Goal: Information Seeking & Learning: Learn about a topic

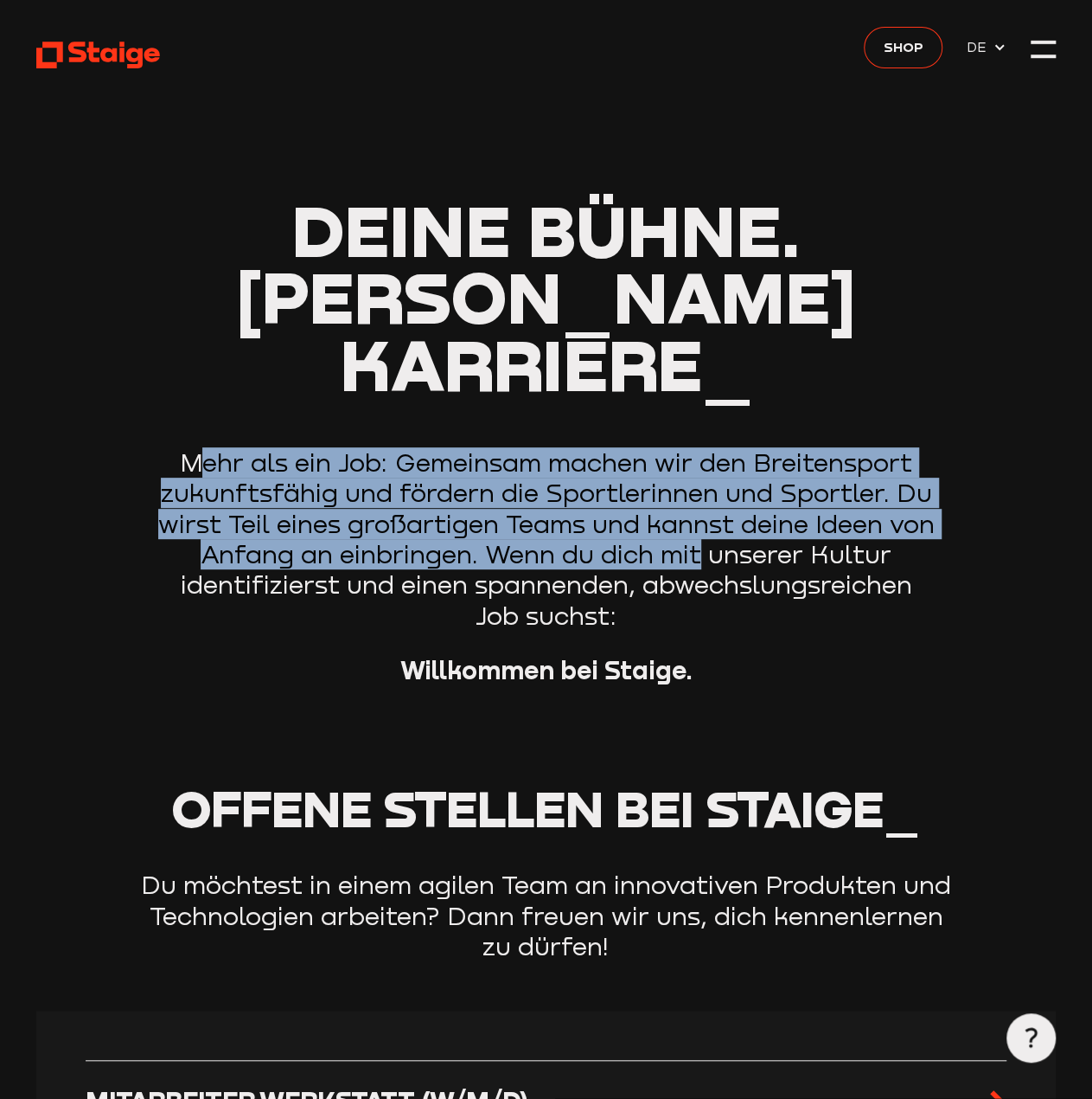
drag, startPoint x: 236, startPoint y: 405, endPoint x: 704, endPoint y: 486, distance: 475.0
click at [704, 486] on p "Mehr als ein Job: Gemeinsam machen wir den Breitensport zukunftsfähig und förde…" at bounding box center [547, 538] width 822 height 183
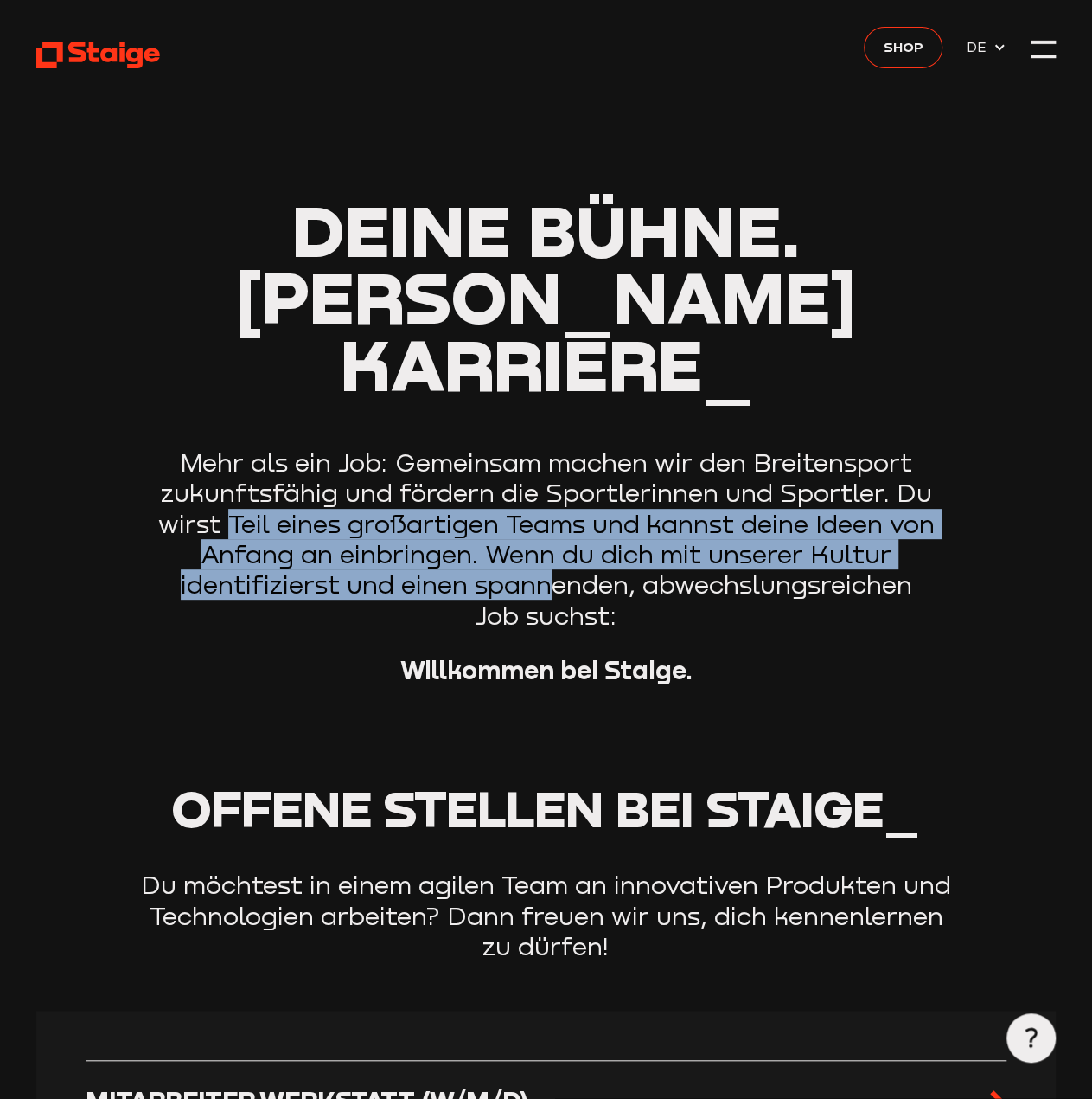
drag, startPoint x: 215, startPoint y: 447, endPoint x: 553, endPoint y: 505, distance: 342.9
click at [553, 505] on p "Mehr als ein Job: Gemeinsam machen wir den Breitensport zukunftsfähig und förde…" at bounding box center [547, 538] width 822 height 183
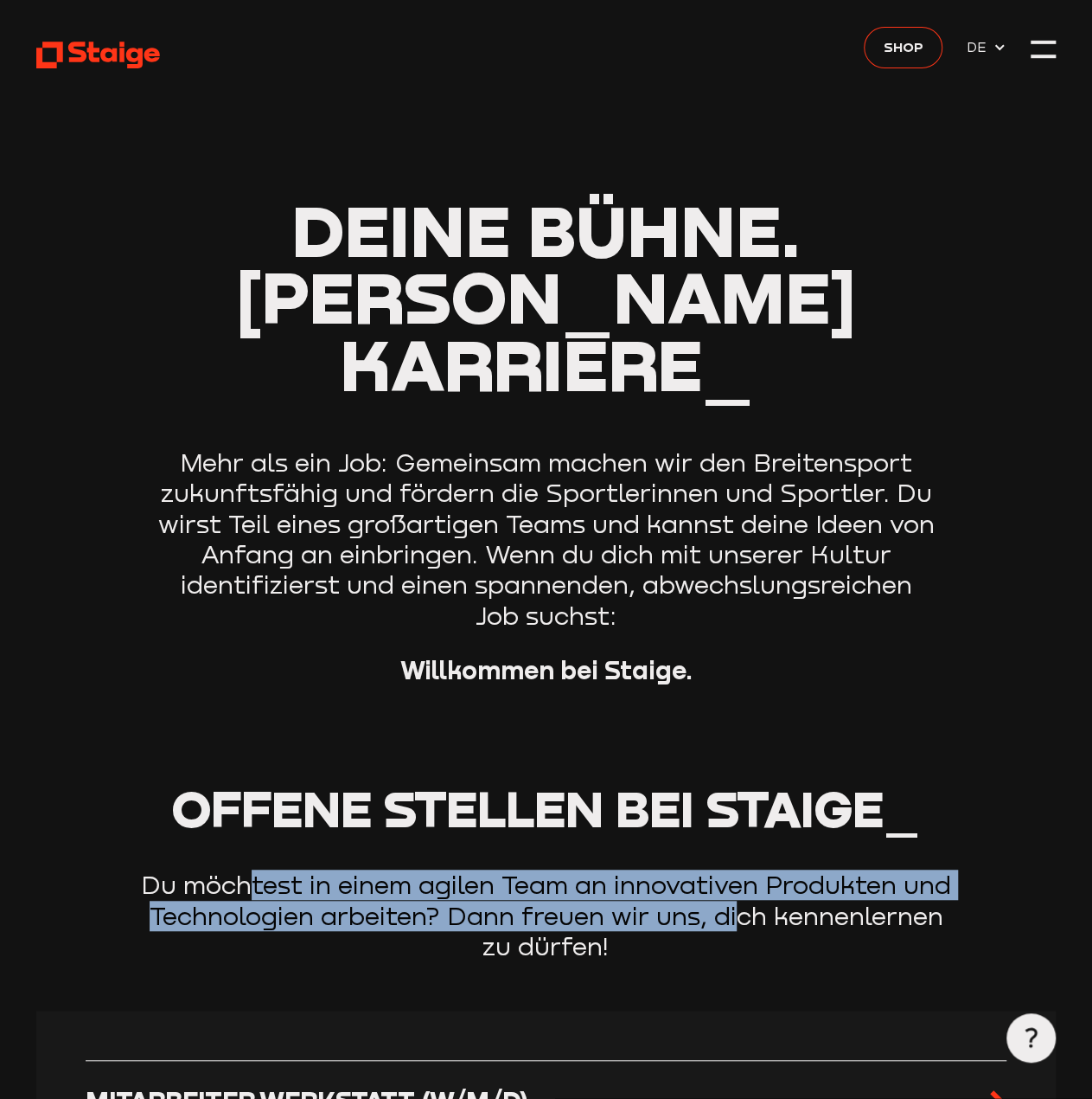
drag, startPoint x: 239, startPoint y: 819, endPoint x: 726, endPoint y: 864, distance: 489.1
click at [726, 869] on p "Du möchtest in einem agilen Team an innovativen Produkten und Technologien arbe…" at bounding box center [547, 915] width 822 height 92
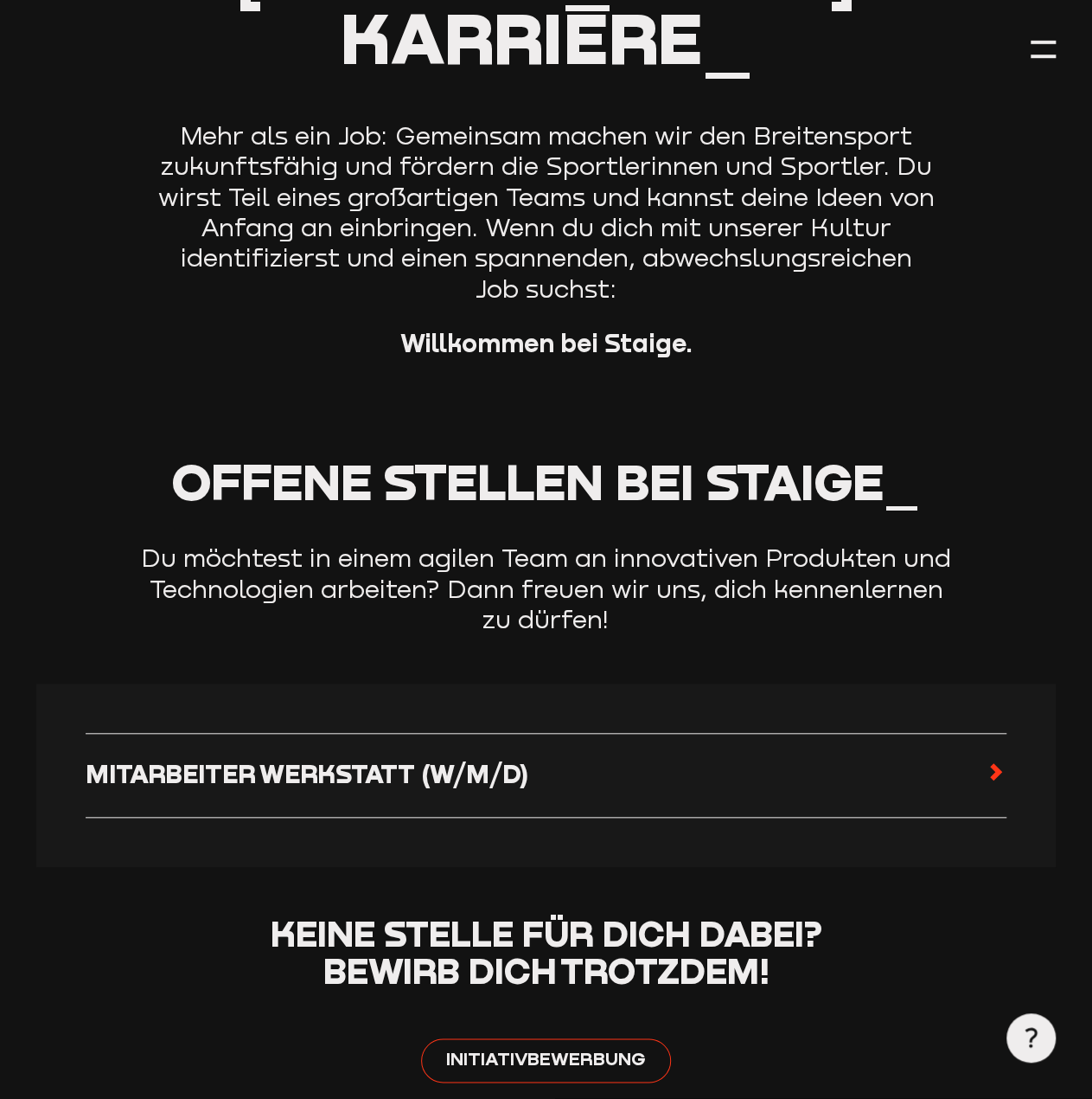
scroll to position [346, 0]
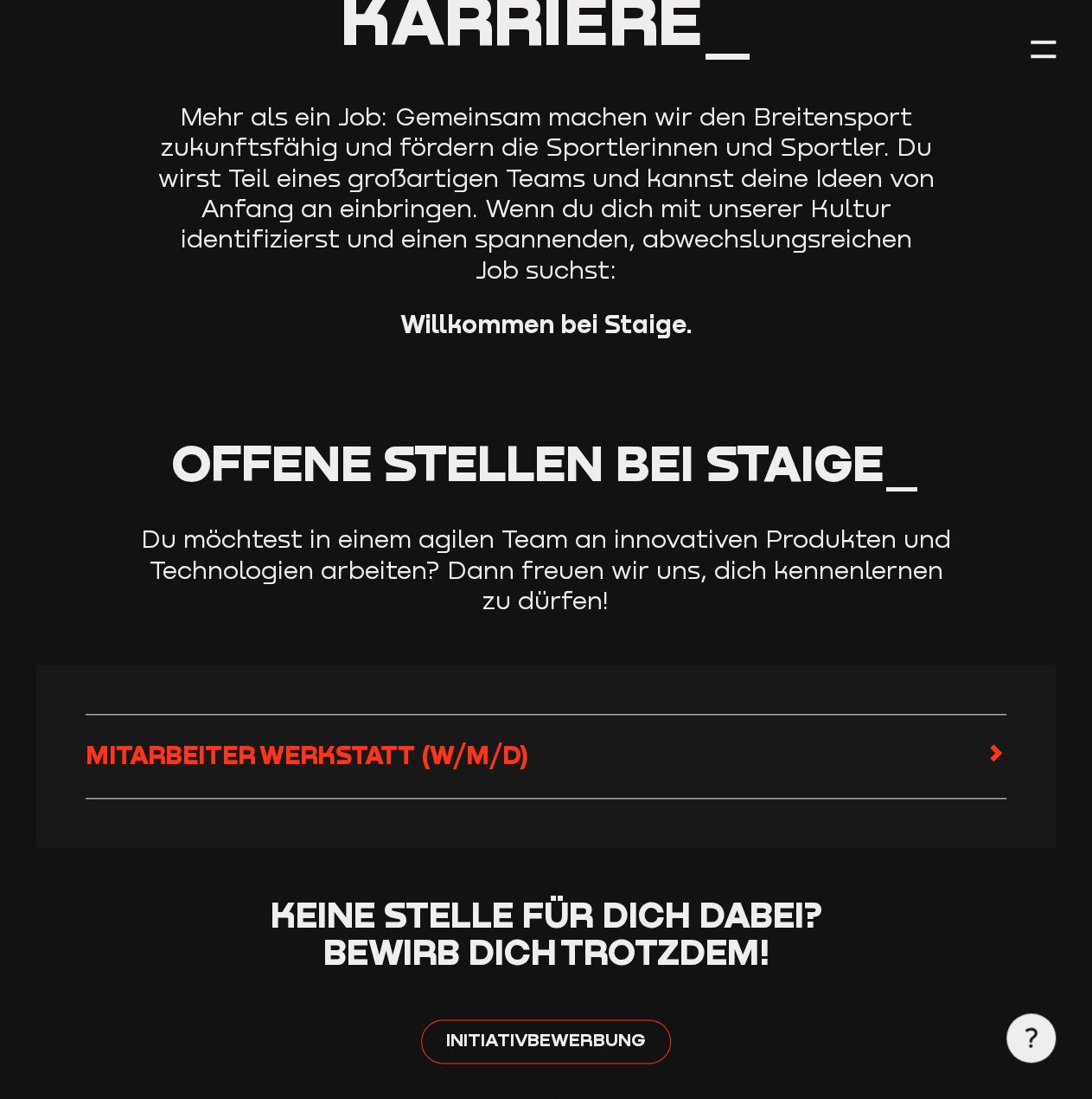
click at [398, 739] on span "Mitarbeiter Werkstatt (w/m/d)" at bounding box center [307, 754] width 443 height 31
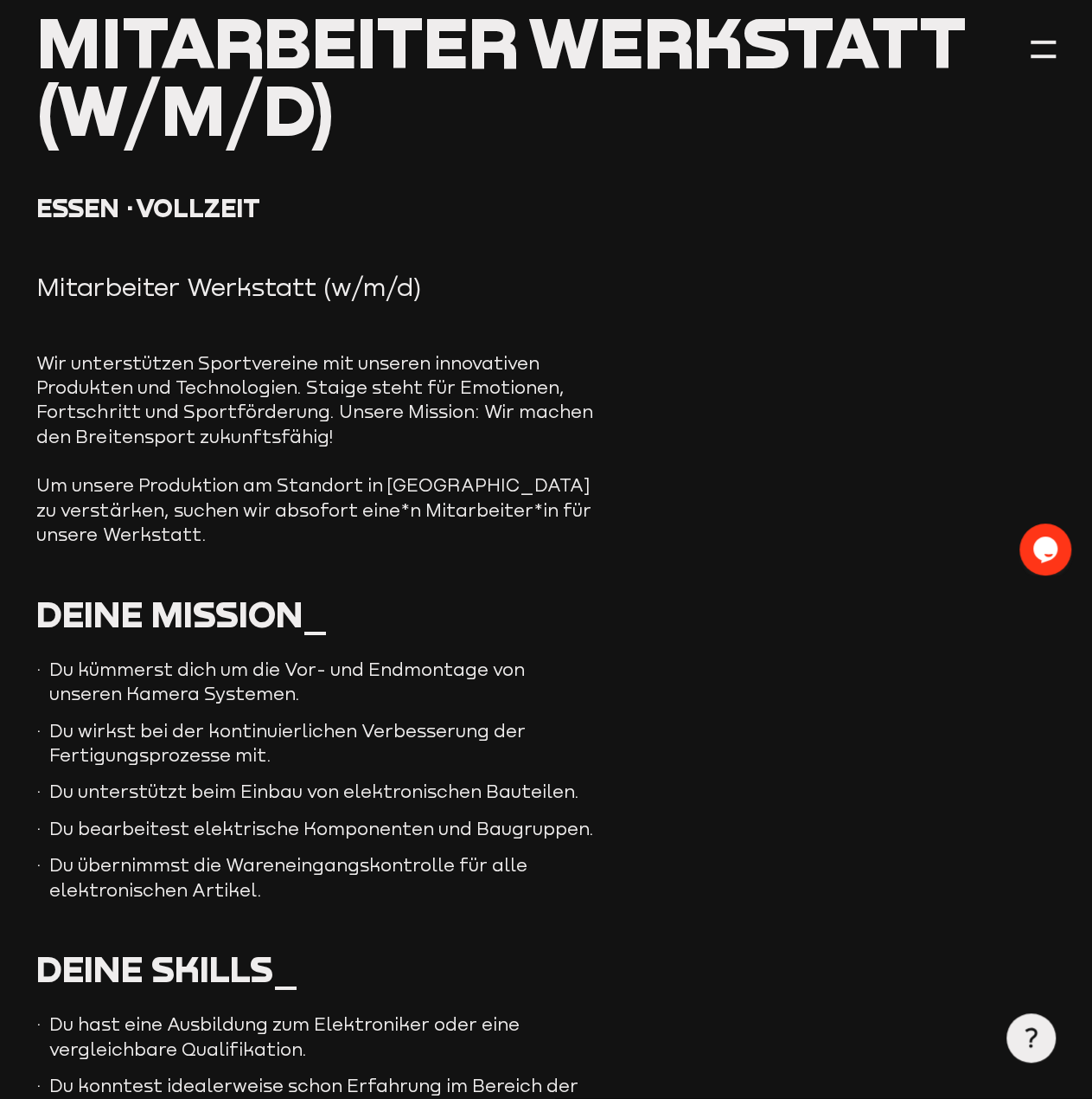
scroll to position [325, 0]
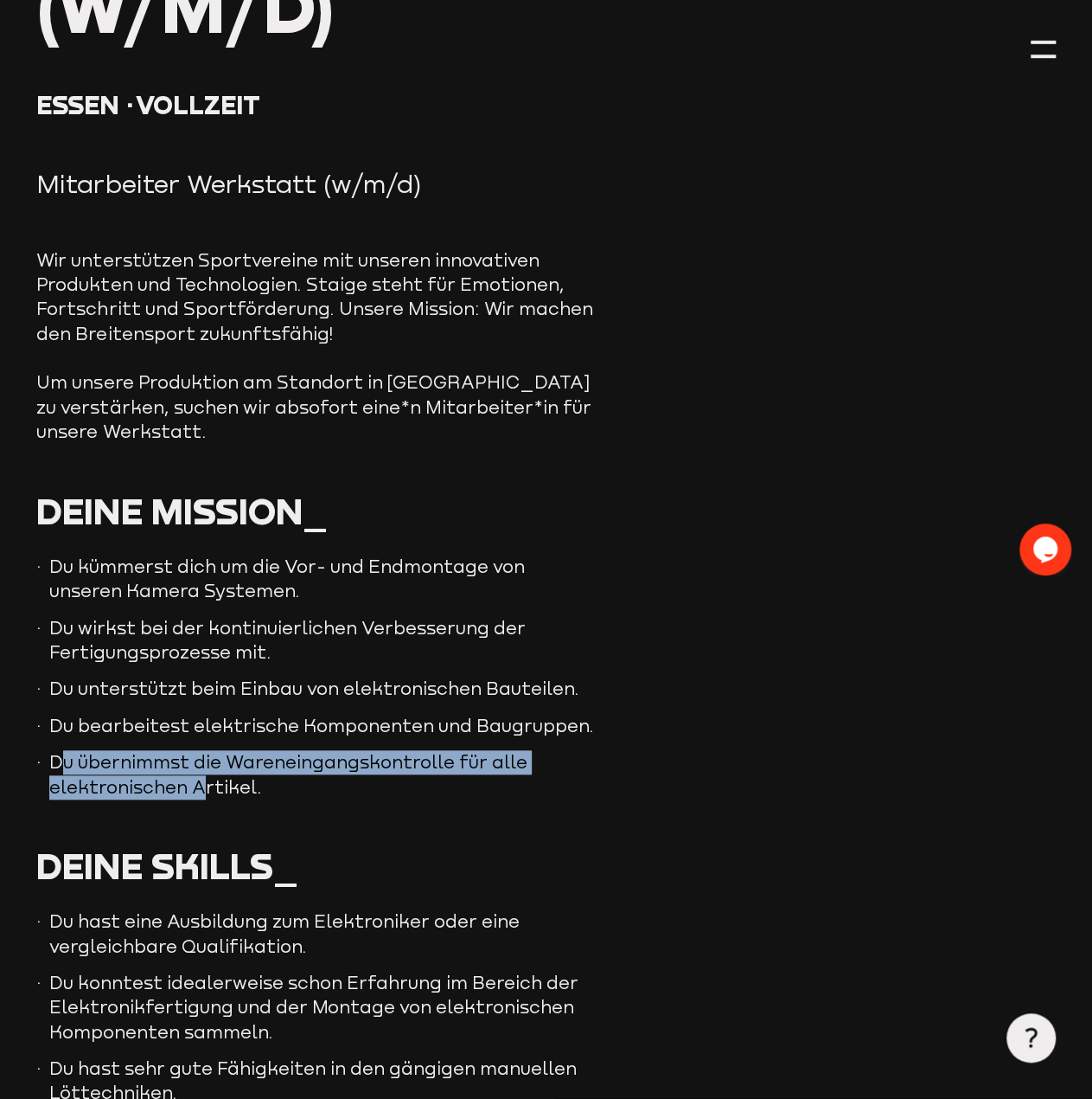
drag, startPoint x: 66, startPoint y: 740, endPoint x: 204, endPoint y: 766, distance: 140.4
click at [204, 766] on li "Du übernimmst die Wareneingangskontrolle für alle elektronischen Artikel." at bounding box center [317, 774] width 562 height 49
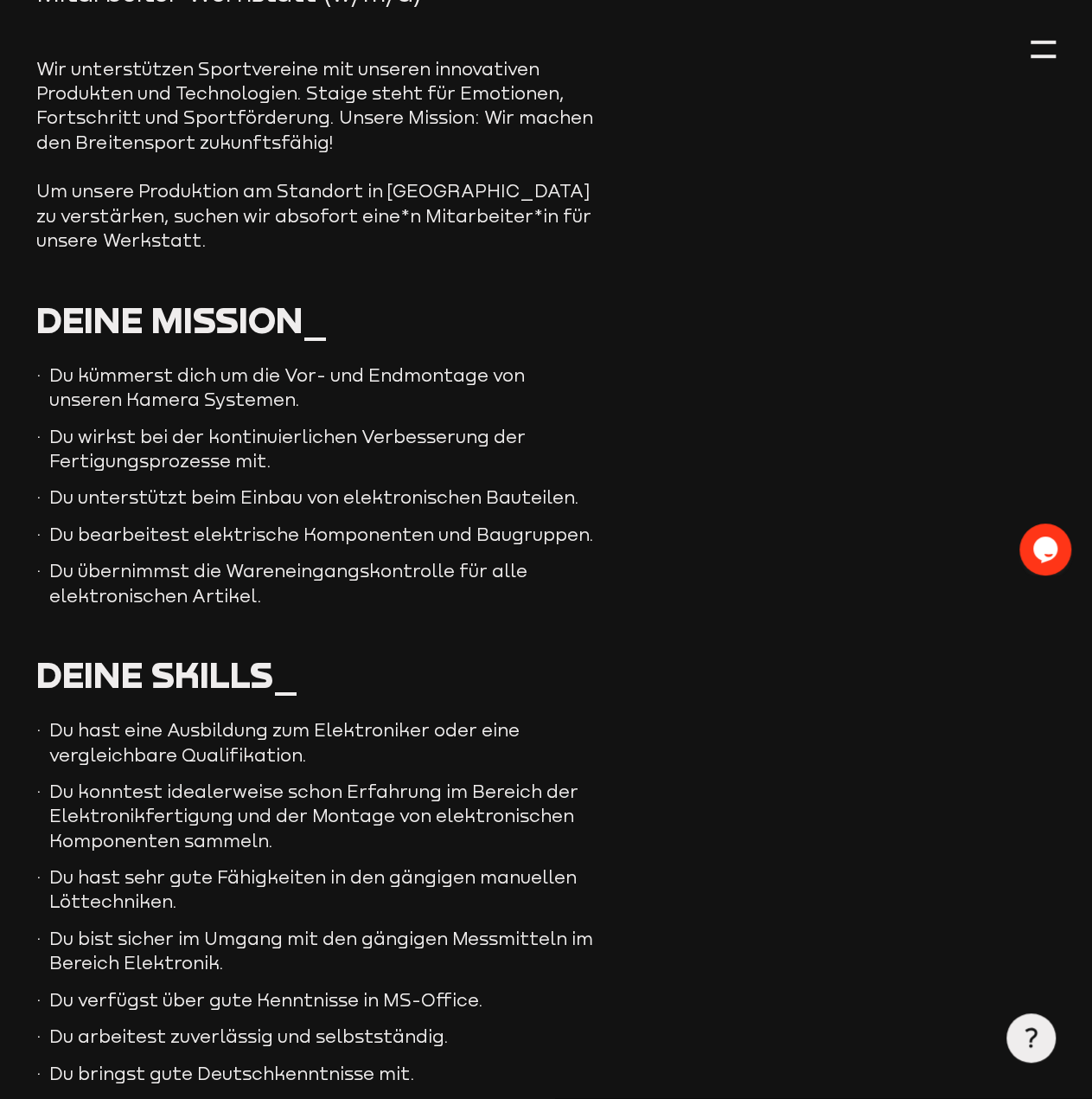
scroll to position [519, 0]
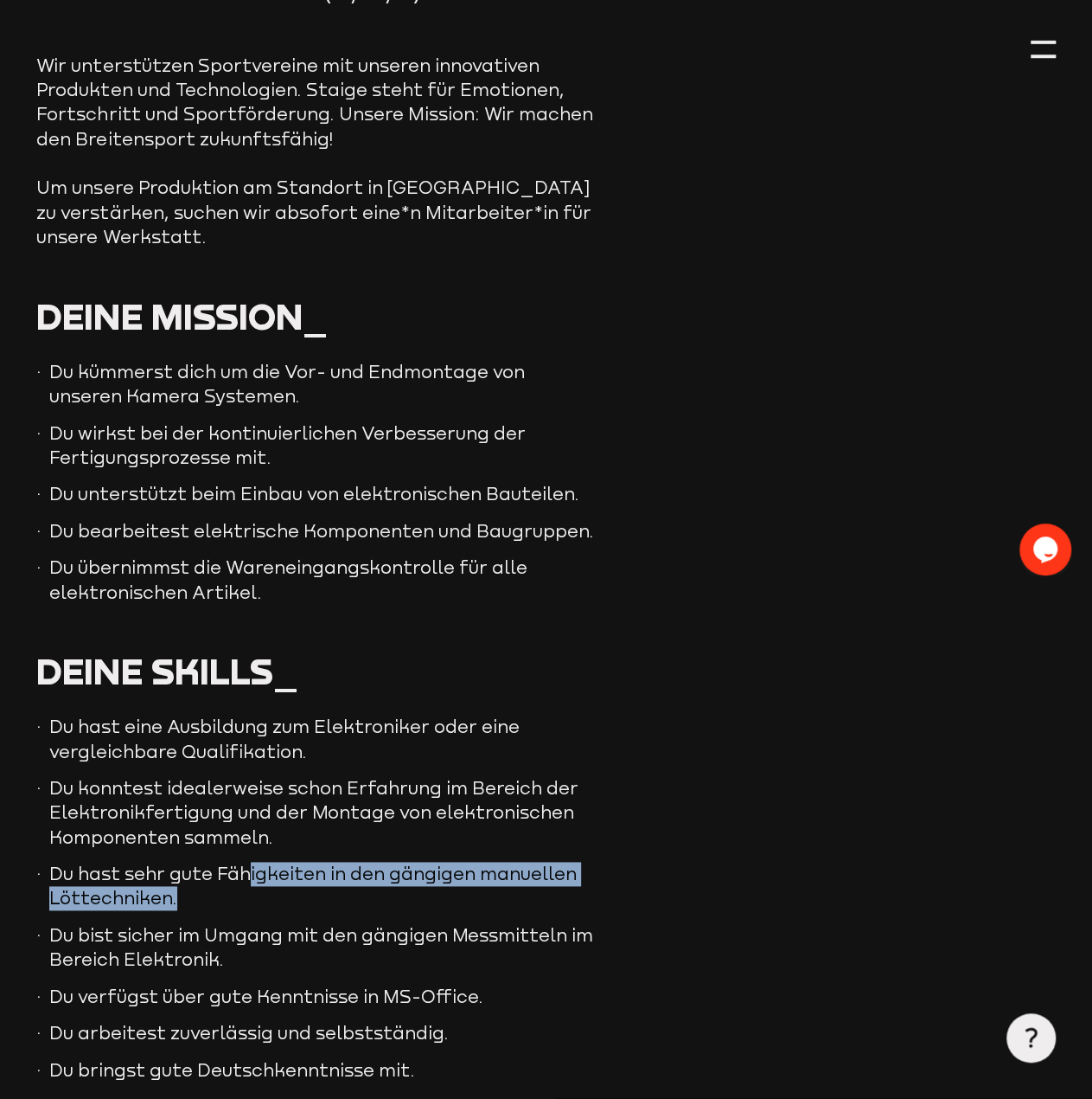
drag, startPoint x: 245, startPoint y: 862, endPoint x: 395, endPoint y: 869, distance: 150.2
click at [395, 869] on li "Du hast sehr gute Fähigkeiten in den gängigen manuellen Löttechniken." at bounding box center [317, 885] width 562 height 49
click at [372, 876] on li "Du hast sehr gute Fähigkeiten in den gängigen manuellen Löttechniken." at bounding box center [317, 885] width 562 height 49
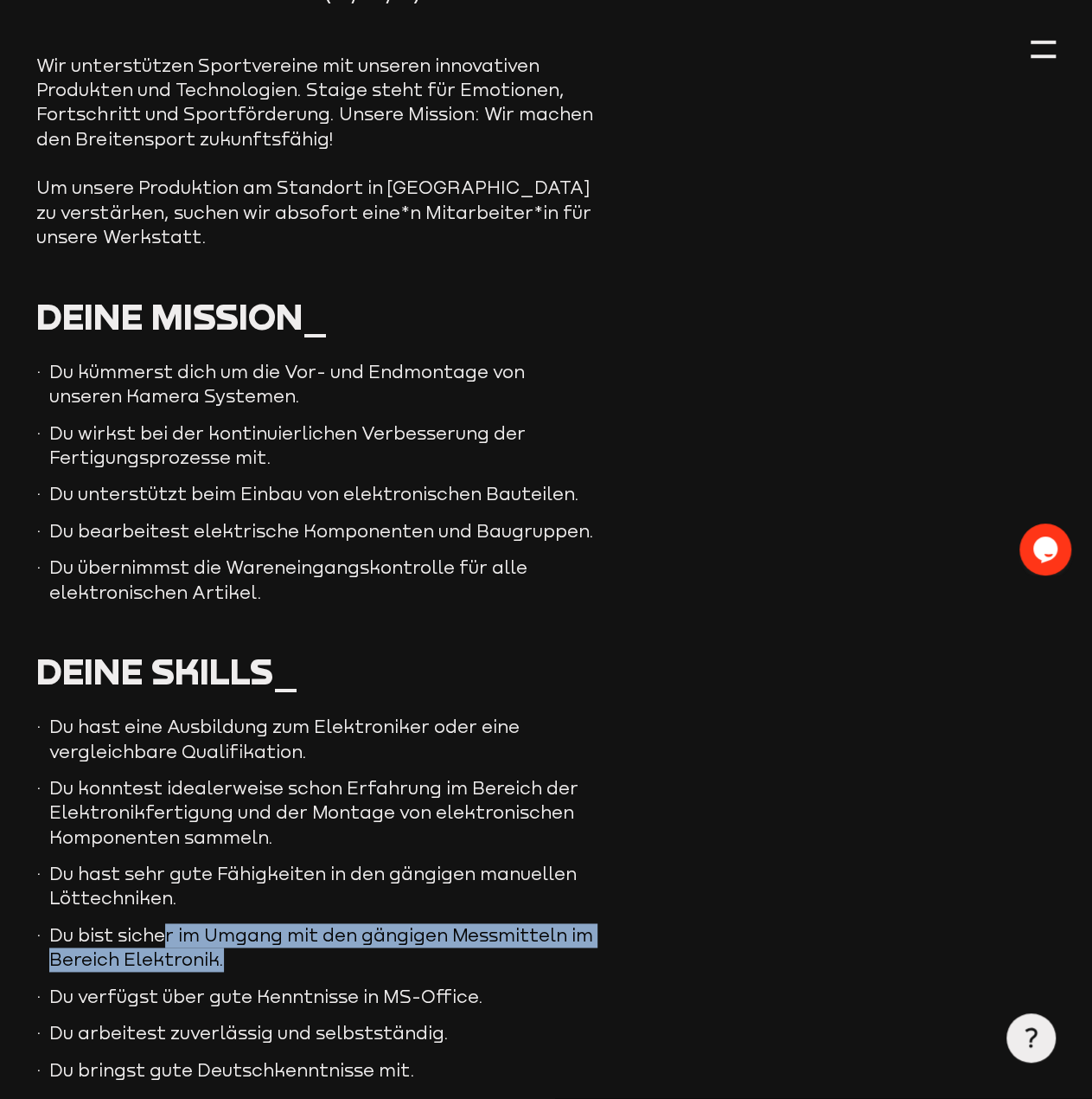
drag, startPoint x: 171, startPoint y: 918, endPoint x: 308, endPoint y: 939, distance: 138.6
click at [308, 939] on li "Du bist sicher im Umgang mit den gängigen Messmitteln im Bereich Elektronik." at bounding box center [317, 947] width 562 height 49
click at [309, 939] on li "Du bist sicher im Umgang mit den gängigen Messmitteln im Bereich Elektronik." at bounding box center [317, 947] width 562 height 49
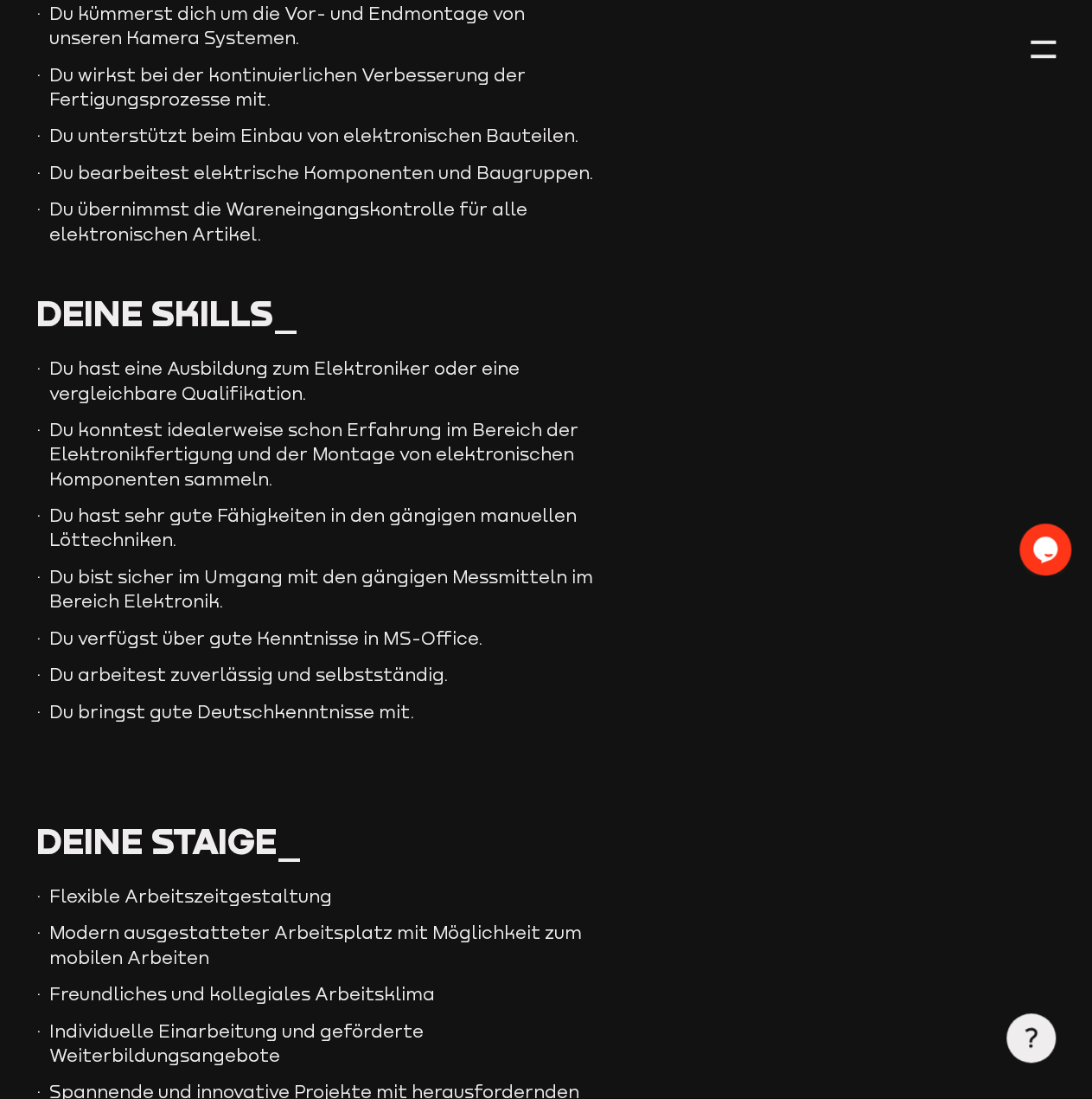
scroll to position [951, 0]
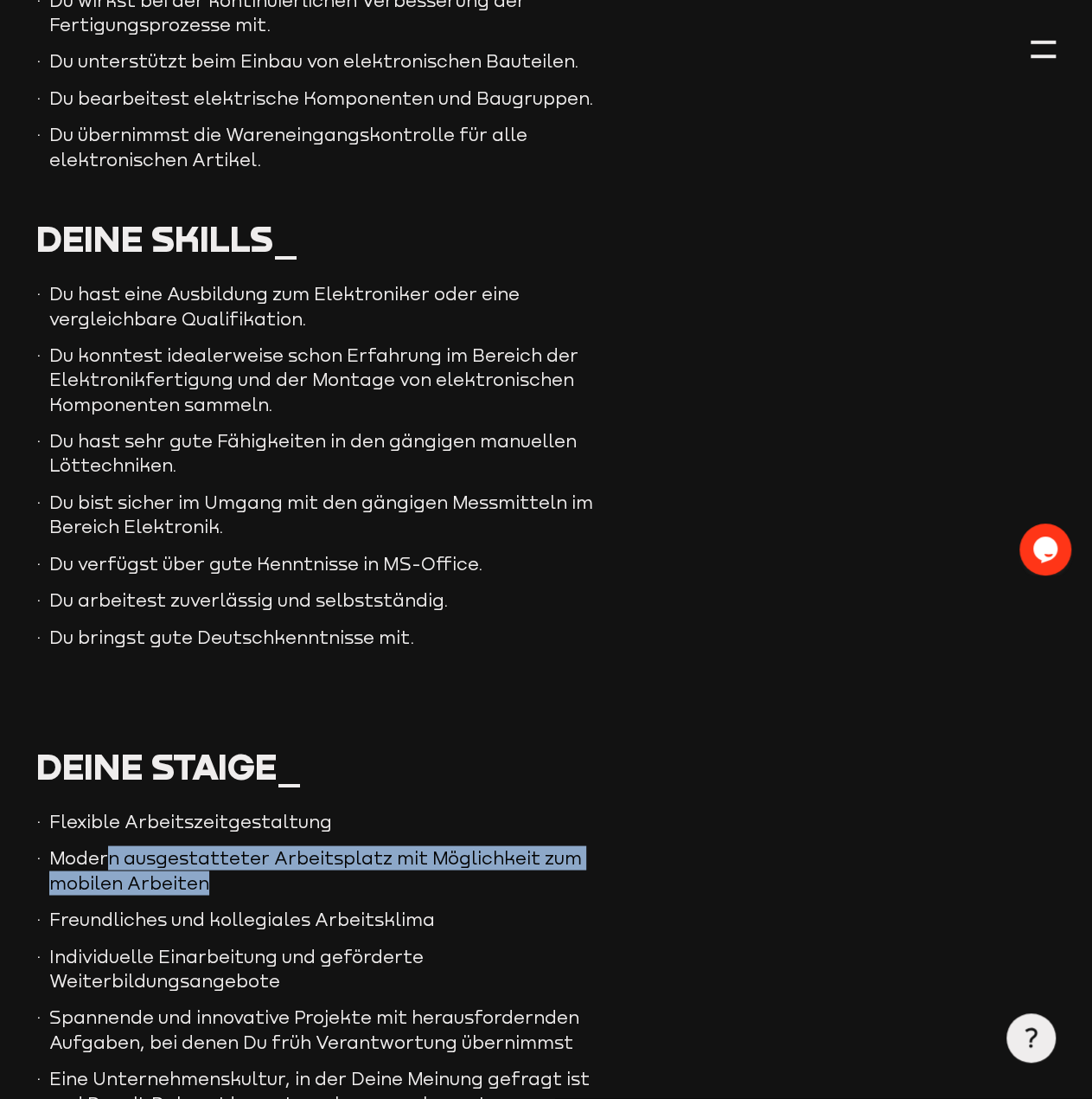
drag, startPoint x: 121, startPoint y: 831, endPoint x: 266, endPoint y: 860, distance: 147.9
click at [266, 860] on li "Modern ausgestatteter Arbeitsplatz mit Möglichkeit zum mobilen Arbeiten" at bounding box center [317, 869] width 562 height 49
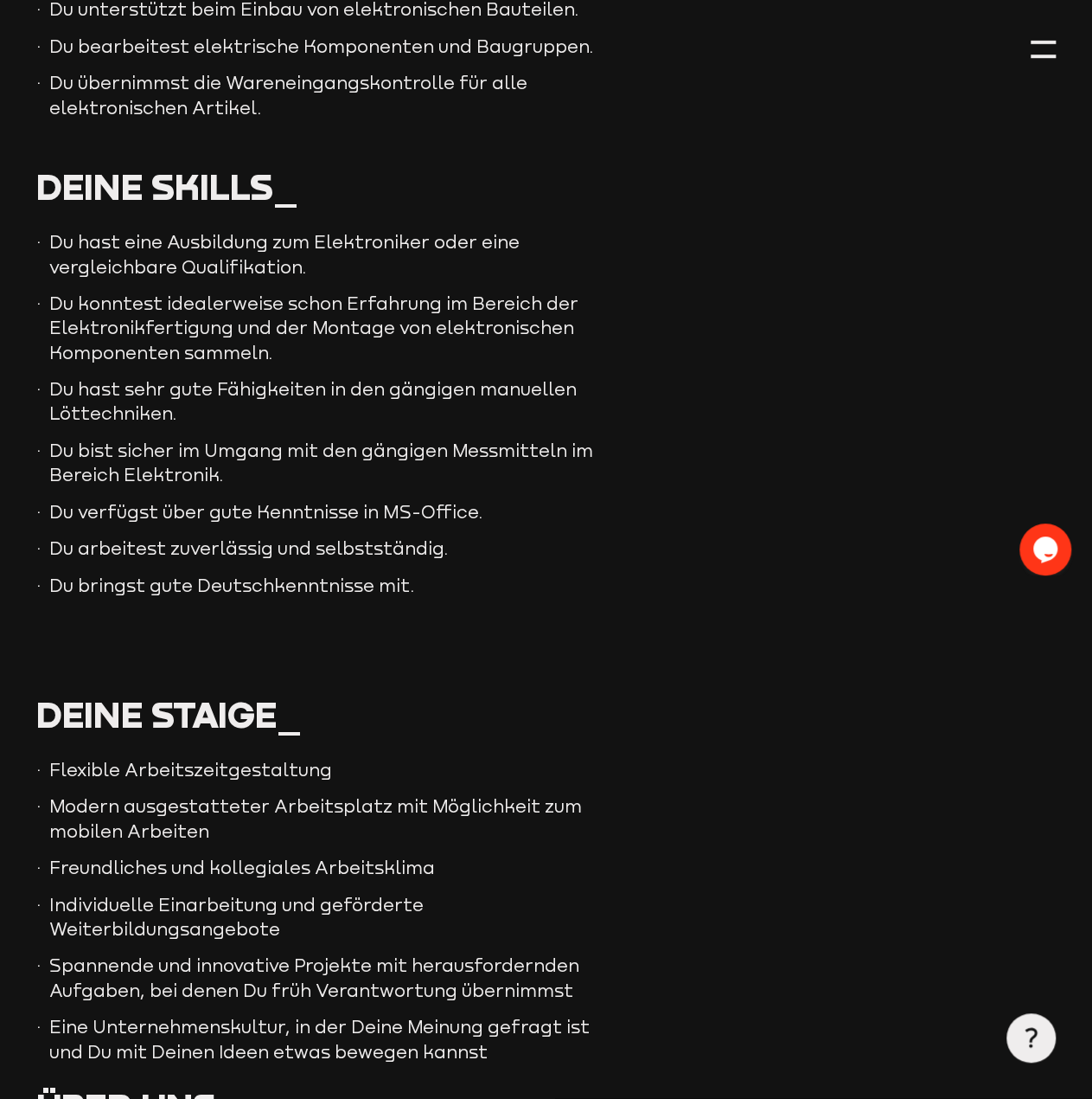
scroll to position [1039, 0]
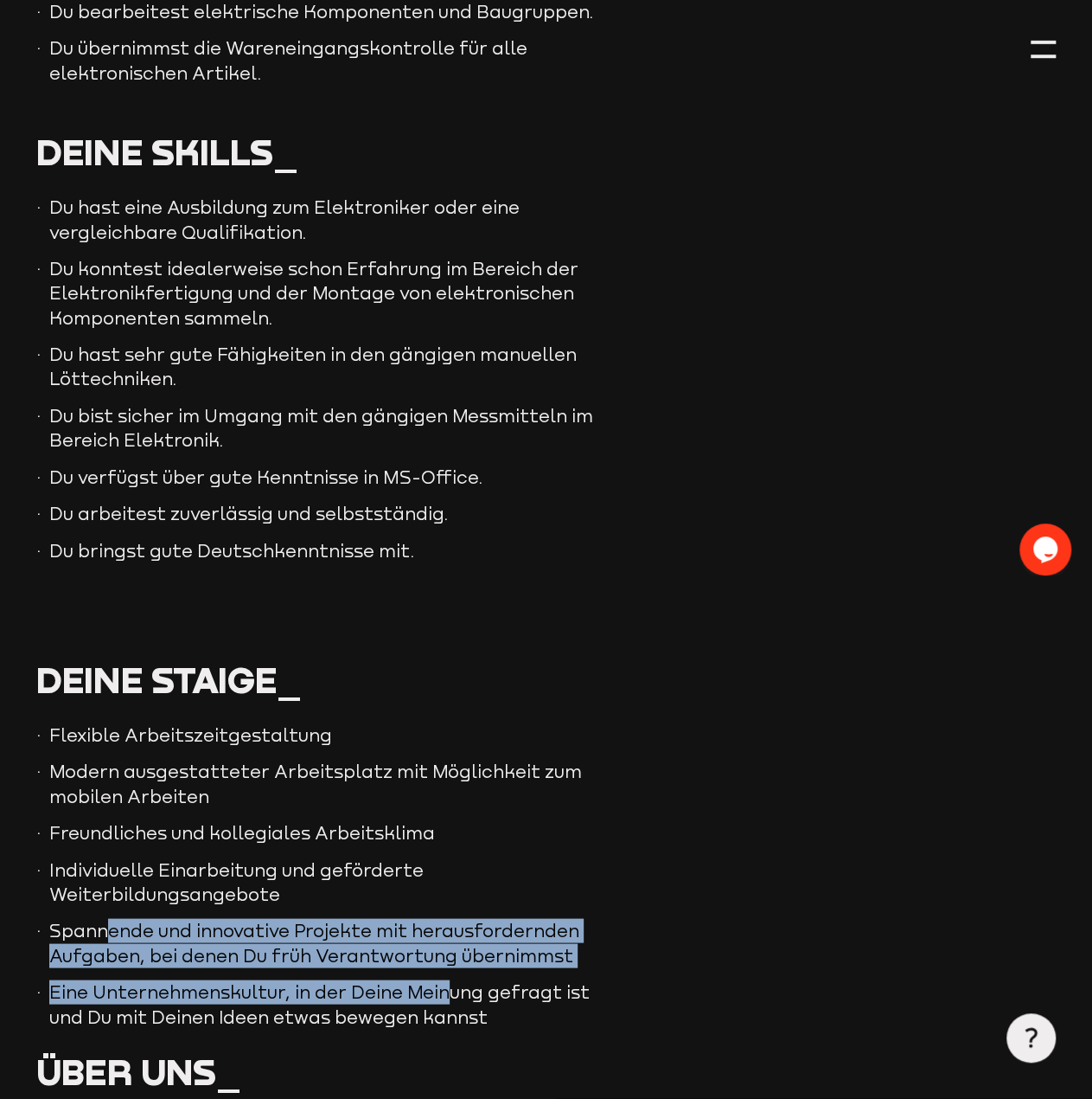
drag, startPoint x: 105, startPoint y: 903, endPoint x: 444, endPoint y: 950, distance: 342.2
click at [444, 950] on ul "Flexible Arbeitszeitgestaltung Modern ausgestatteter Arbeitsplatz mit Möglichke…" at bounding box center [317, 876] width 562 height 307
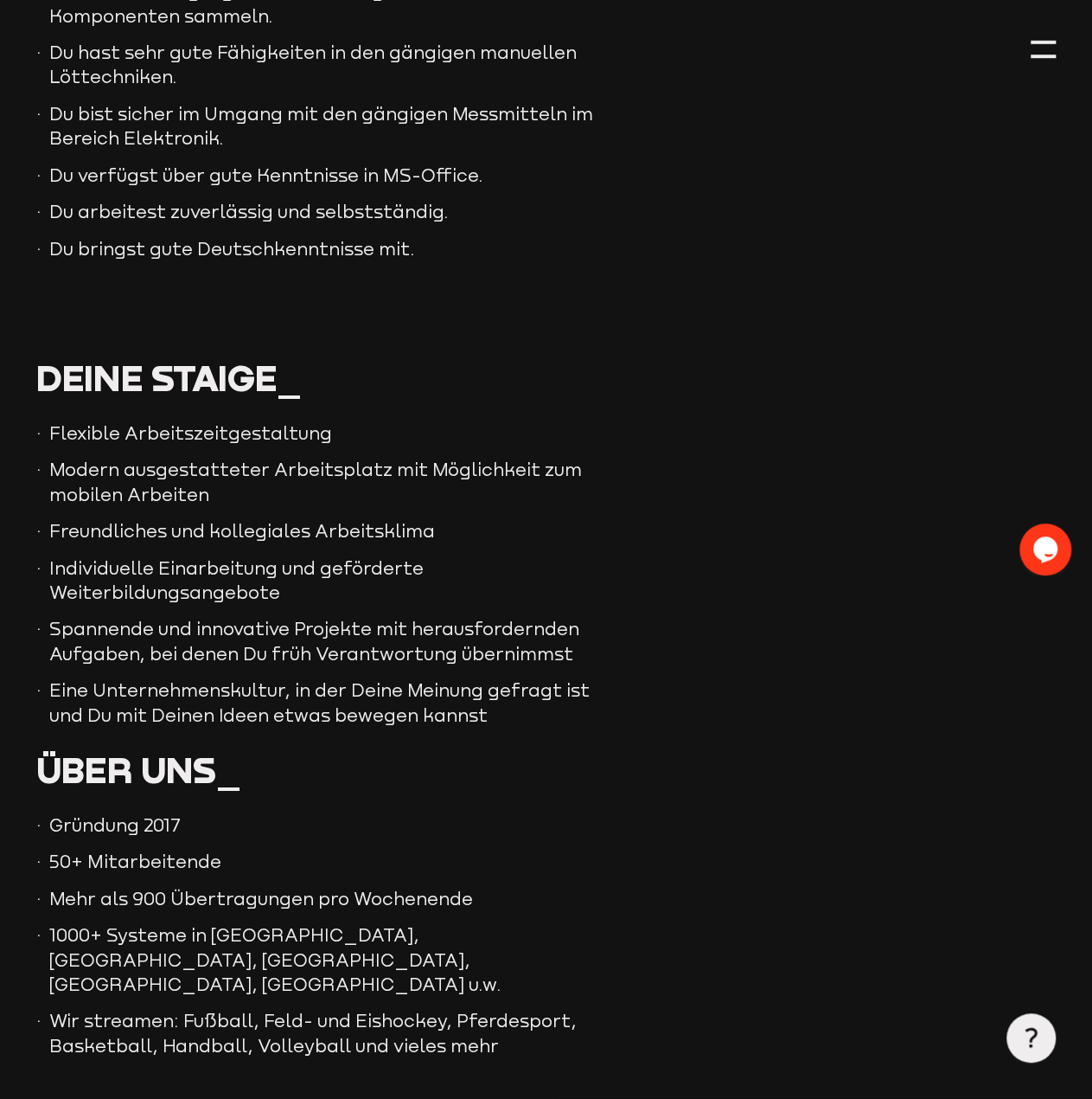
scroll to position [1341, 0]
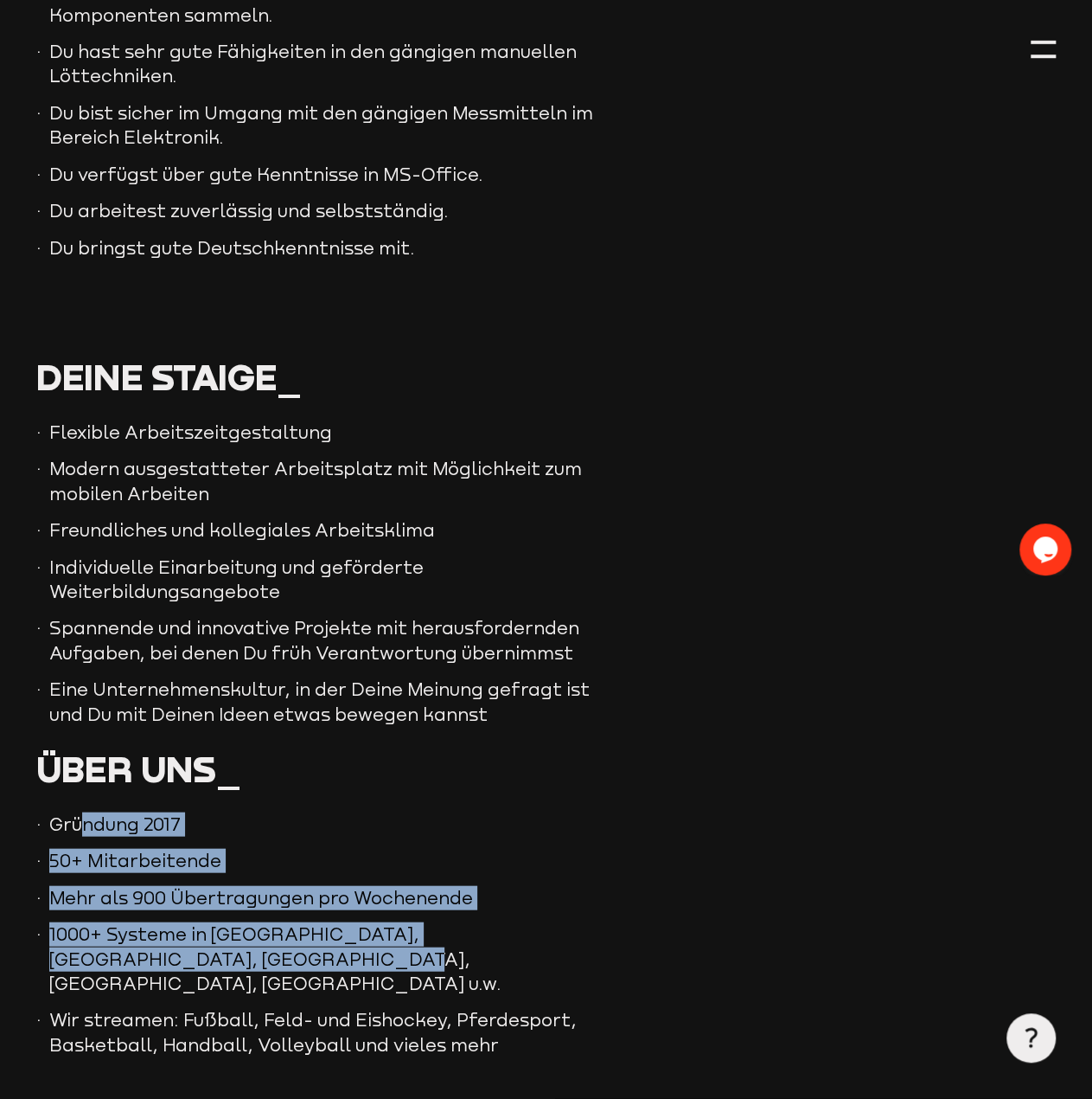
drag, startPoint x: 85, startPoint y: 802, endPoint x: 461, endPoint y: 933, distance: 398.2
click at [461, 933] on ul "Gründung 2017 50+ Mitarbeitende Mehr als 900 Übertragungen pro Wochenende 1000+…" at bounding box center [317, 934] width 562 height 245
click at [453, 949] on li "1000+ Systeme in [GEOGRAPHIC_DATA], [GEOGRAPHIC_DATA], [GEOGRAPHIC_DATA], [GEOG…" at bounding box center [317, 958] width 562 height 74
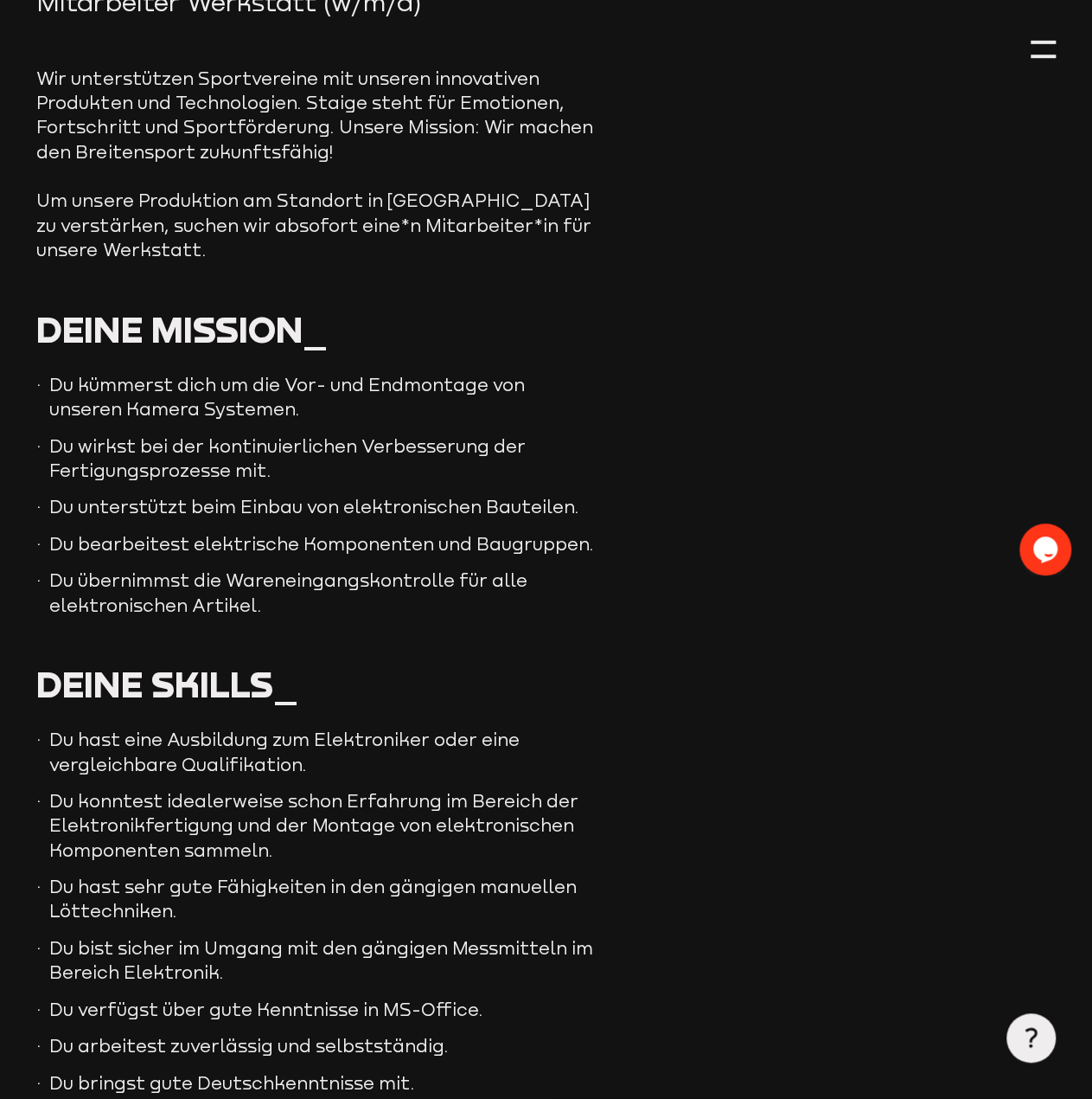
scroll to position [497, 0]
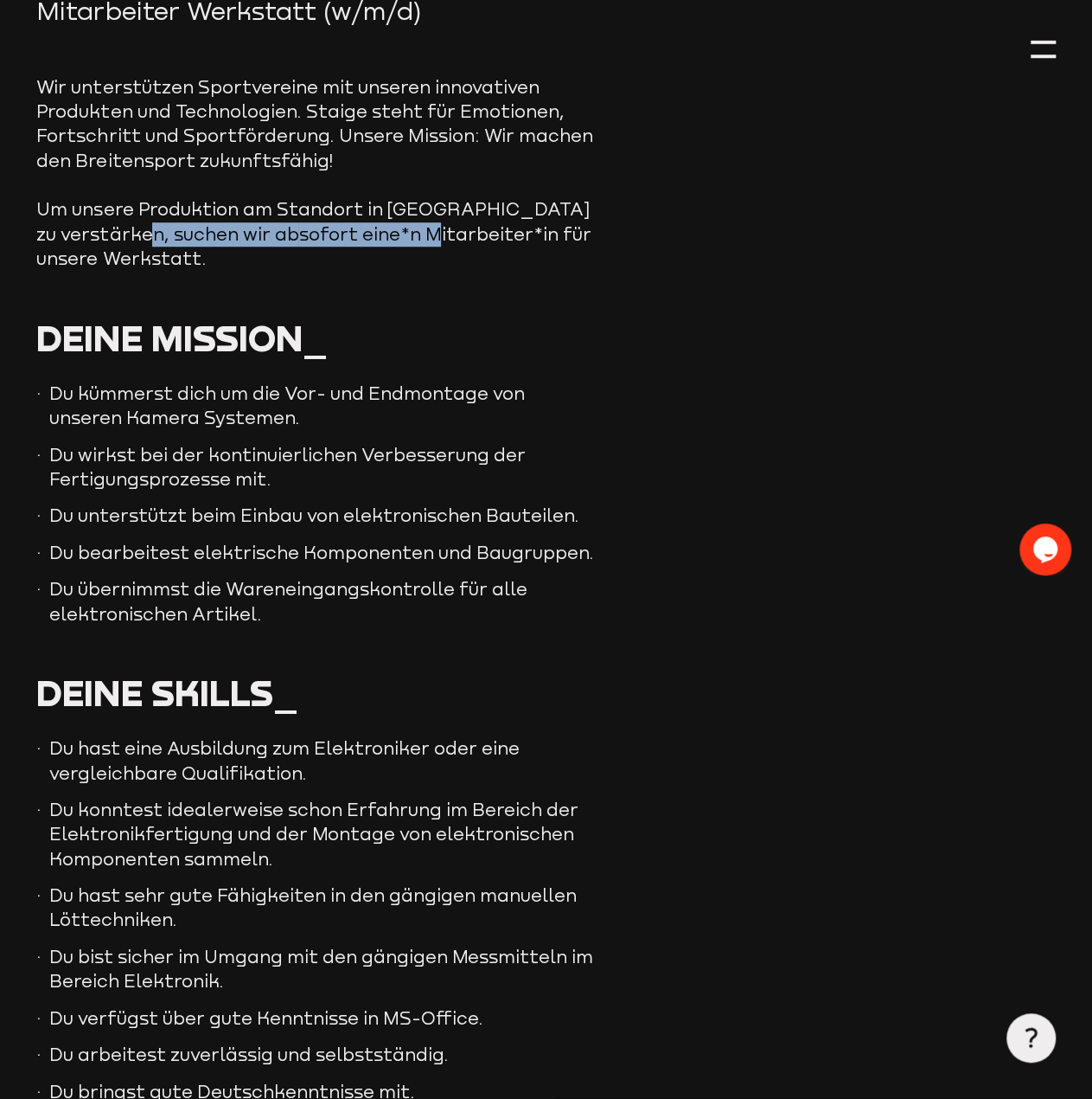
drag, startPoint x: 187, startPoint y: 230, endPoint x: 305, endPoint y: 237, distance: 118.2
click at [305, 237] on p "Um unsere Produktion am Standort in [GEOGRAPHIC_DATA] zu verstärken, suchen wir…" at bounding box center [317, 234] width 562 height 74
click at [305, 238] on span "sofort eine*n Mitarbeiter*in für unsere Werkstatt." at bounding box center [313, 246] width 555 height 44
click at [456, 320] on h3 "Deine Mission_" at bounding box center [546, 338] width 1019 height 36
